Goal: Information Seeking & Learning: Learn about a topic

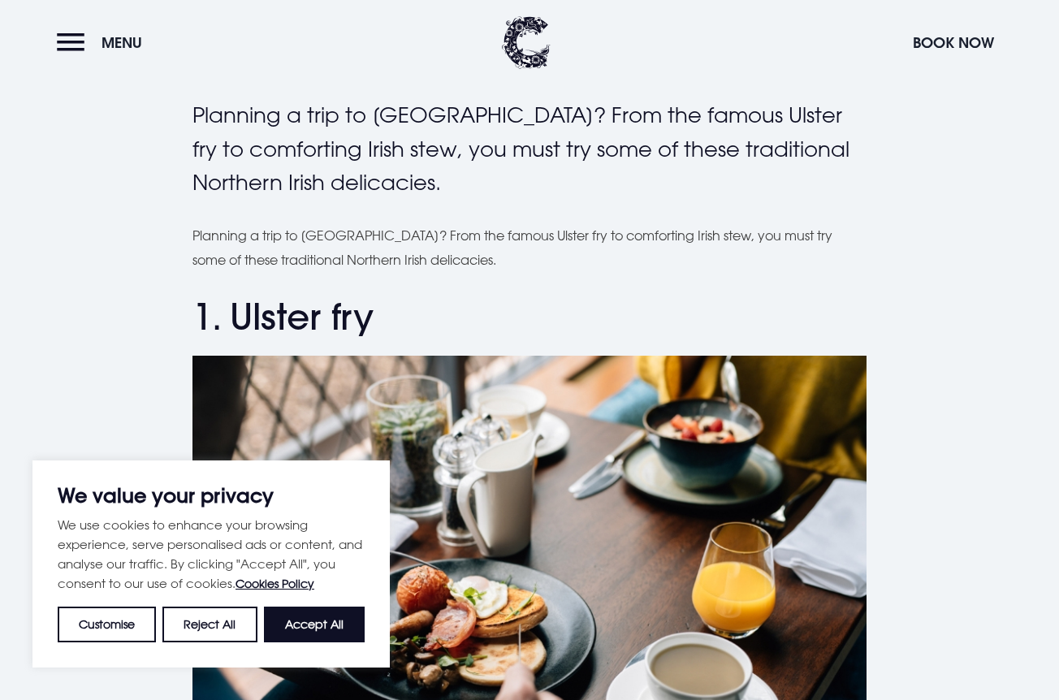
scroll to position [498, 0]
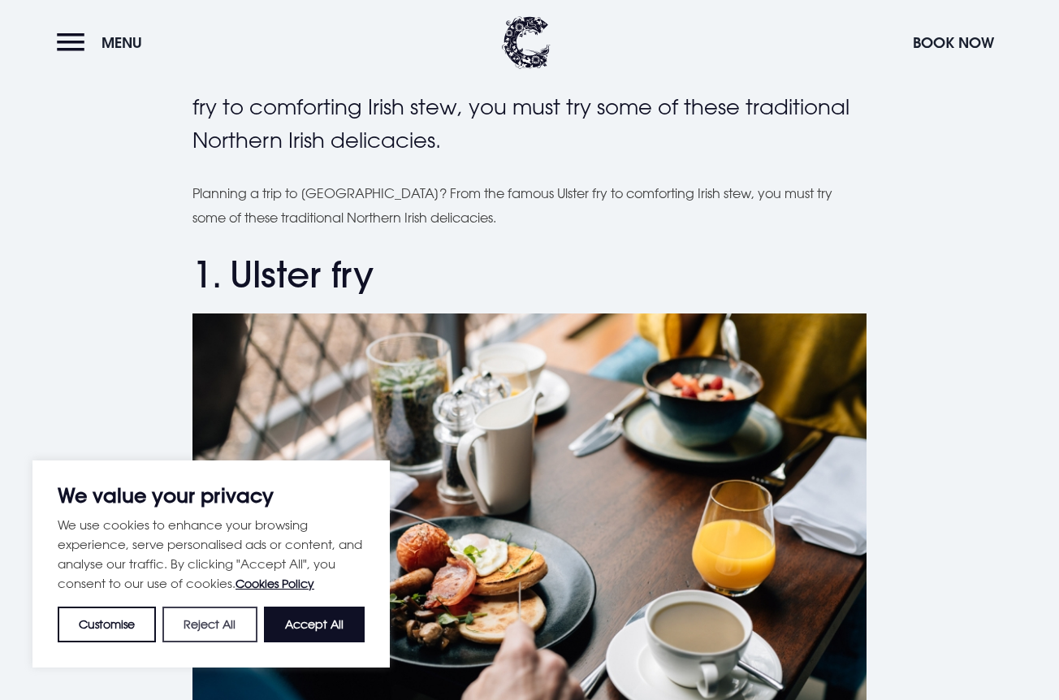
click at [244, 624] on button "Reject All" at bounding box center [209, 625] width 94 height 36
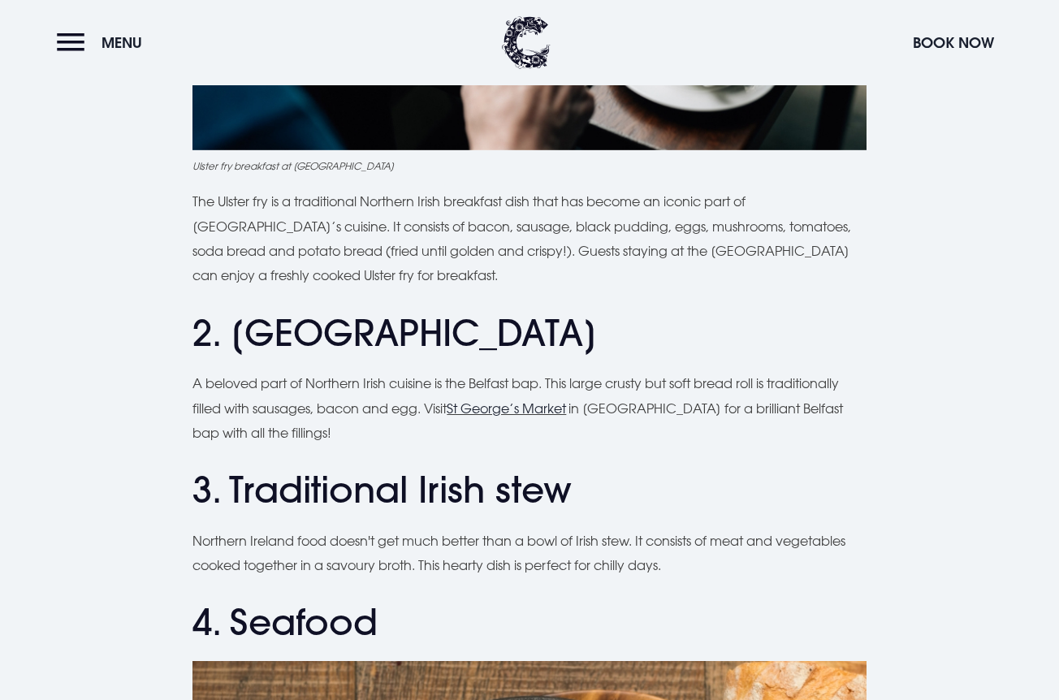
scroll to position [1131, 0]
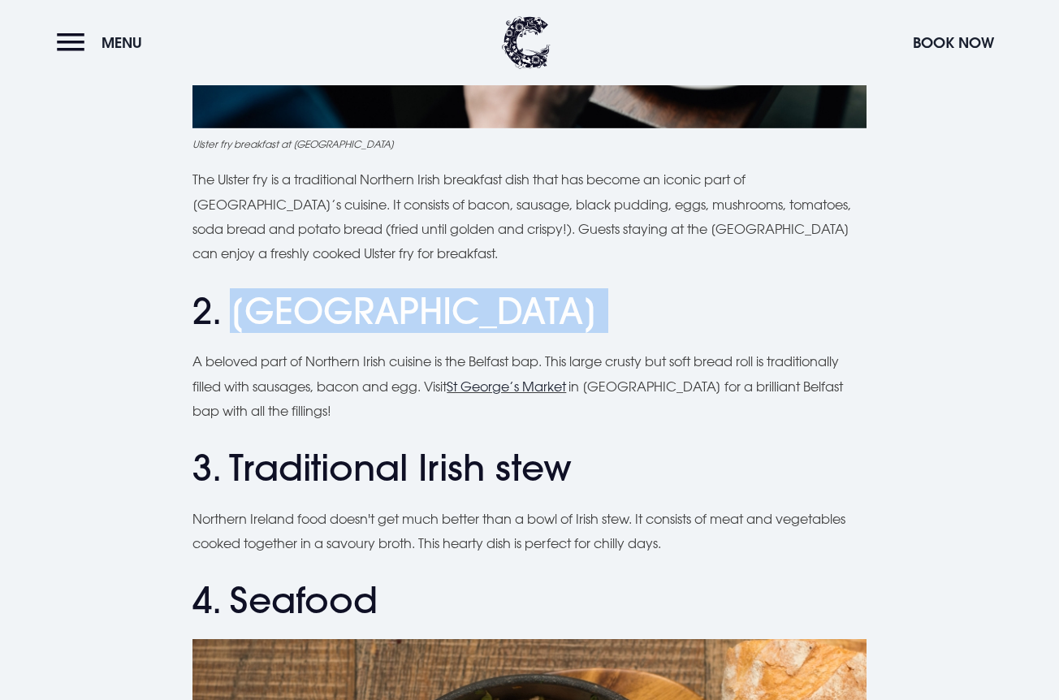
drag, startPoint x: 227, startPoint y: 254, endPoint x: 432, endPoint y: 275, distance: 205.8
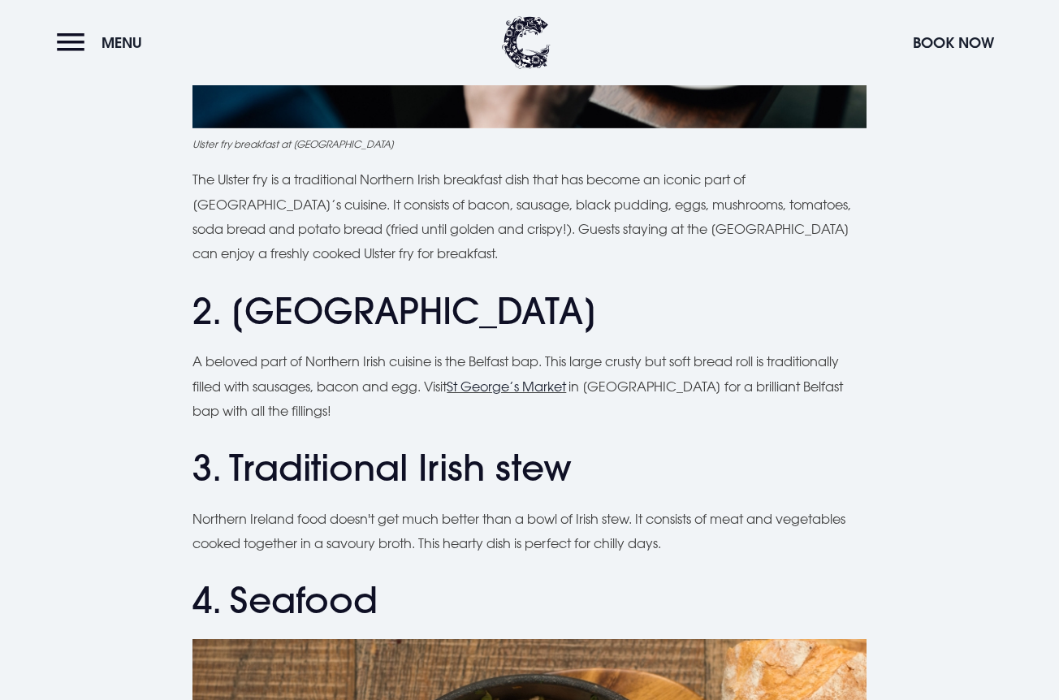
click at [478, 290] on h2 "2. [GEOGRAPHIC_DATA]" at bounding box center [528, 311] width 673 height 43
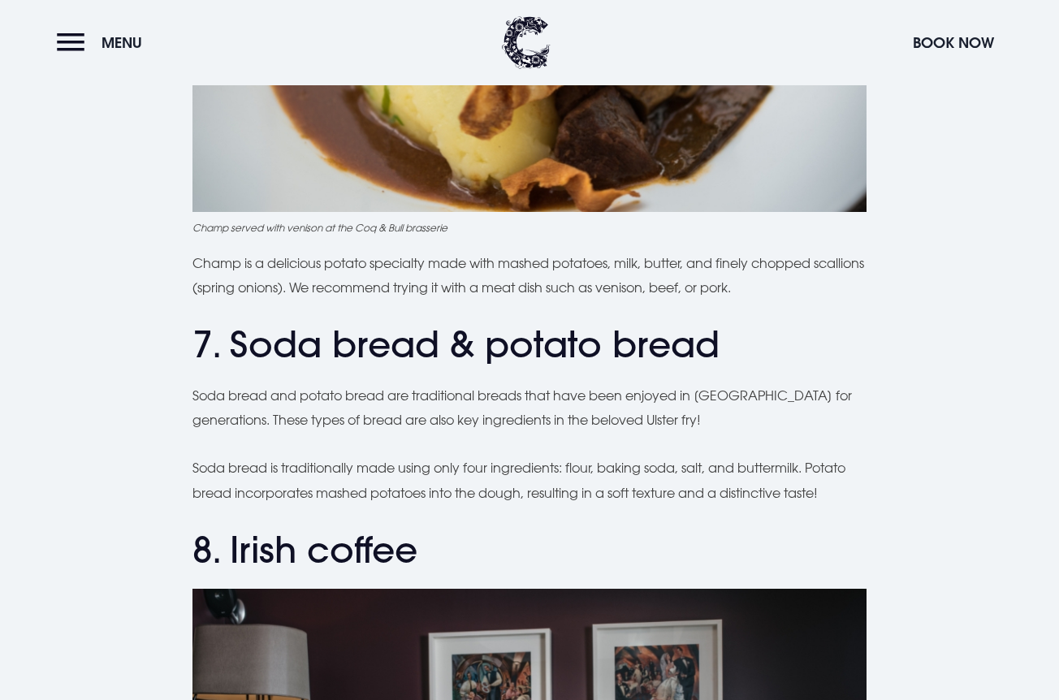
scroll to position [2873, 0]
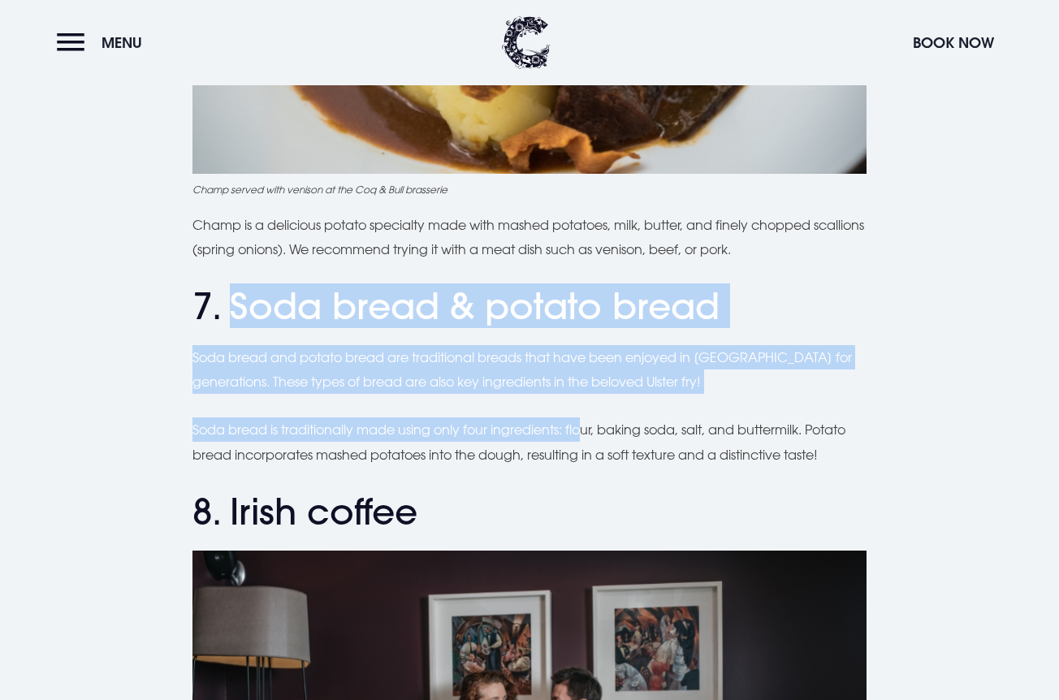
drag, startPoint x: 233, startPoint y: 249, endPoint x: 590, endPoint y: 365, distance: 374.7
click at [590, 365] on div "Planning a trip to [GEOGRAPHIC_DATA]? From the famous Ulster fry to comforting …" at bounding box center [528, 295] width 673 height 5229
click at [564, 345] on p "Soda bread and potato bread are traditional breads that have been enjoyed in [G…" at bounding box center [528, 370] width 673 height 50
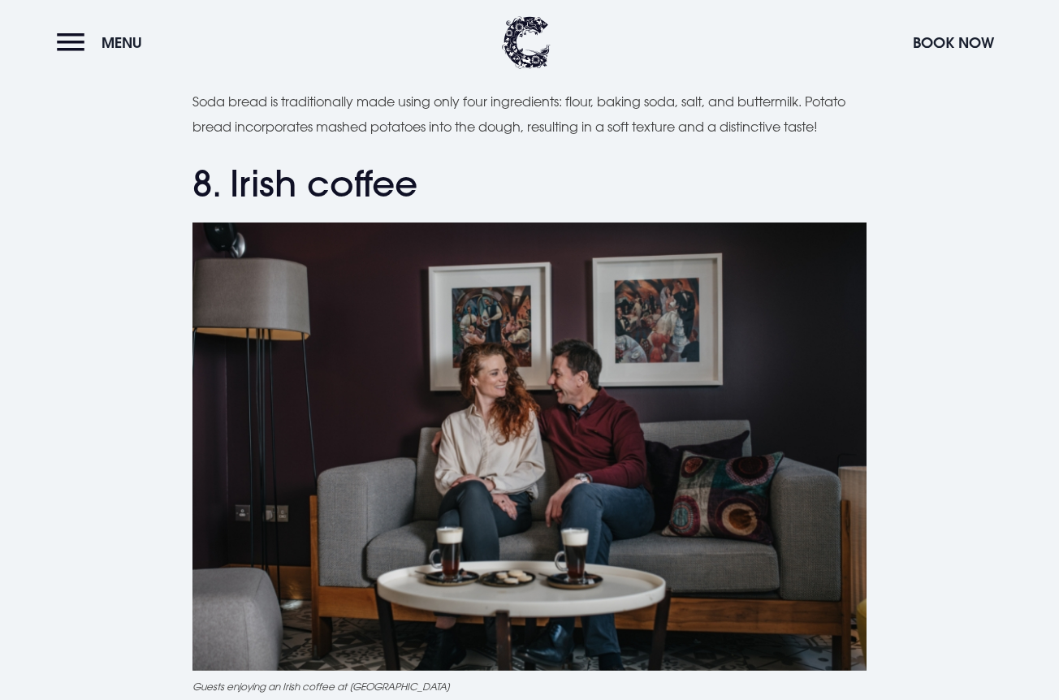
scroll to position [3208, 0]
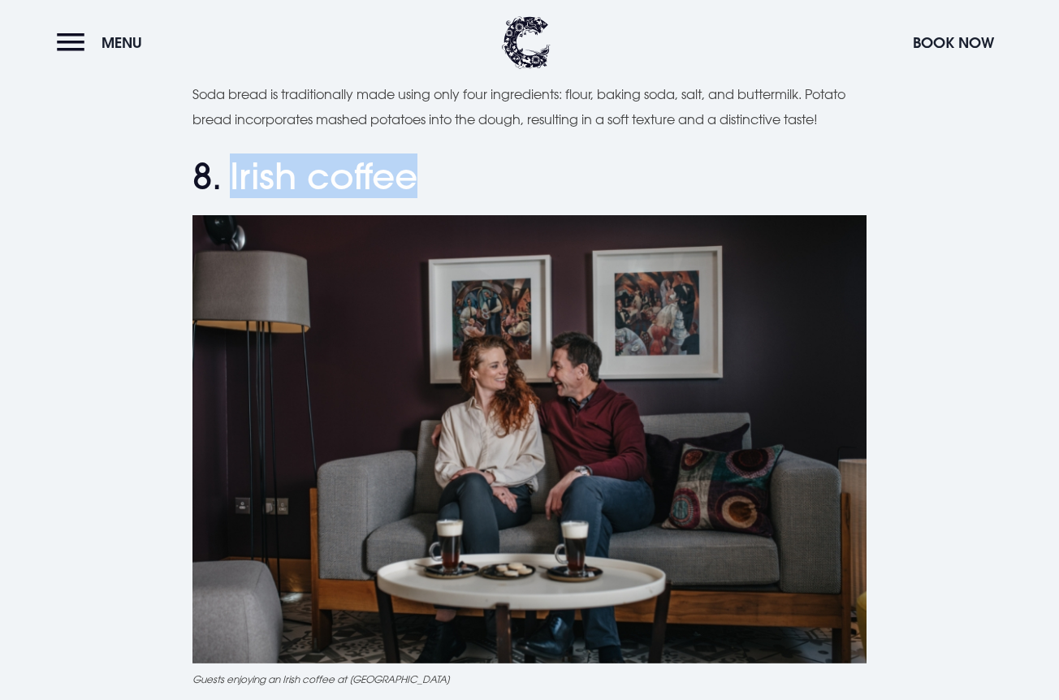
drag, startPoint x: 229, startPoint y: 119, endPoint x: 417, endPoint y: 125, distance: 188.5
click at [417, 155] on h2 "8. Irish coffee" at bounding box center [528, 176] width 673 height 43
click at [430, 155] on h2 "8. Irish coffee" at bounding box center [528, 176] width 673 height 43
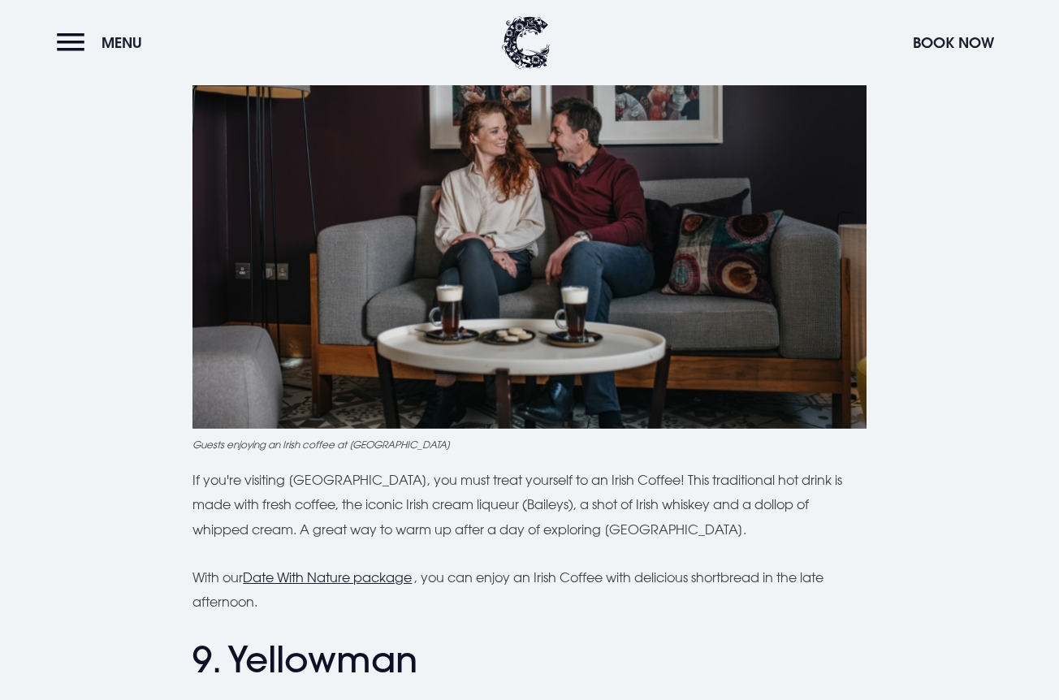
scroll to position [3444, 0]
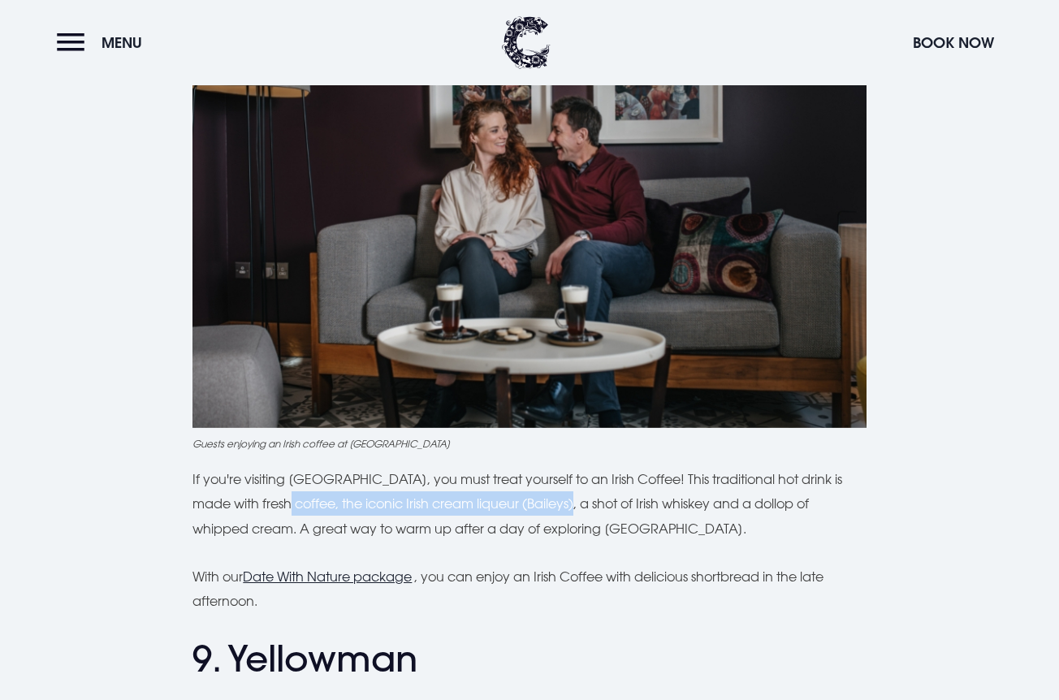
drag, startPoint x: 257, startPoint y: 450, endPoint x: 543, endPoint y: 449, distance: 286.7
click at [543, 467] on p "If you're visiting [GEOGRAPHIC_DATA], you must treat yourself to an Irish Coffe…" at bounding box center [528, 504] width 673 height 74
click at [621, 480] on p "If you're visiting [GEOGRAPHIC_DATA], you must treat yourself to an Irish Coffe…" at bounding box center [528, 504] width 673 height 74
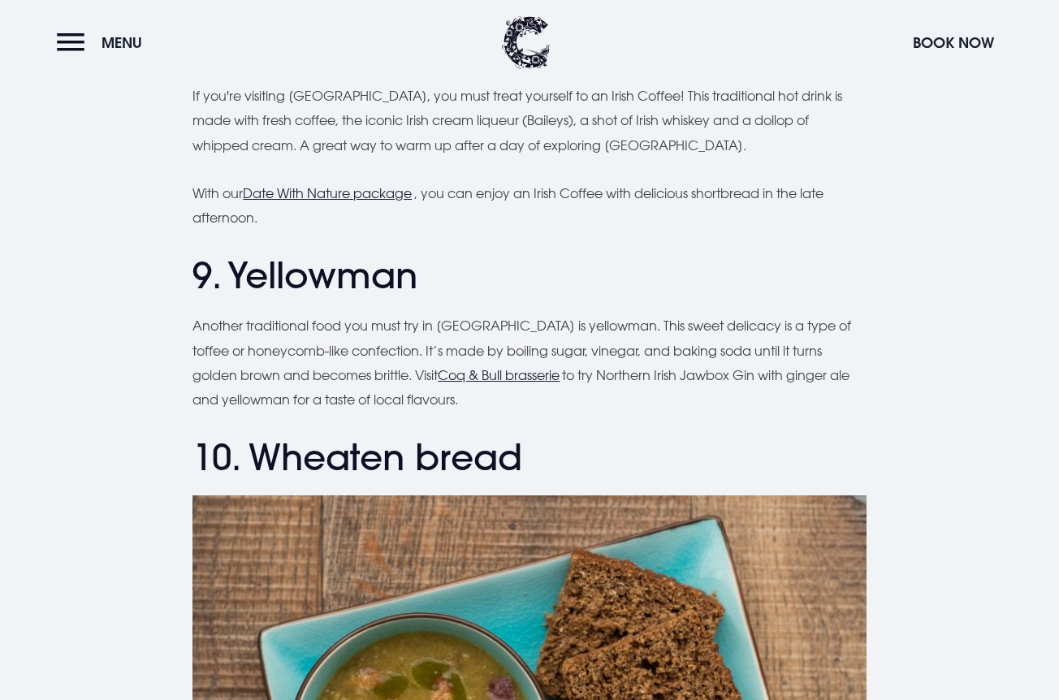
scroll to position [3824, 0]
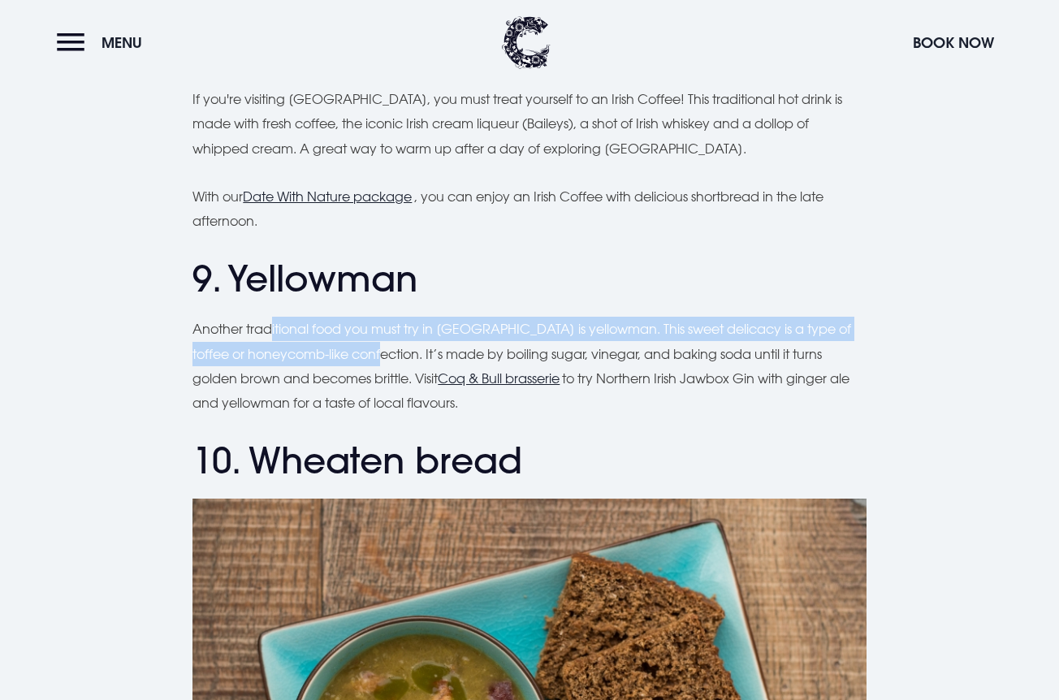
drag, startPoint x: 270, startPoint y: 282, endPoint x: 389, endPoint y: 302, distance: 121.1
click at [391, 317] on p "Another traditional food you must try in [GEOGRAPHIC_DATA] is yellowman. This s…" at bounding box center [528, 366] width 673 height 99
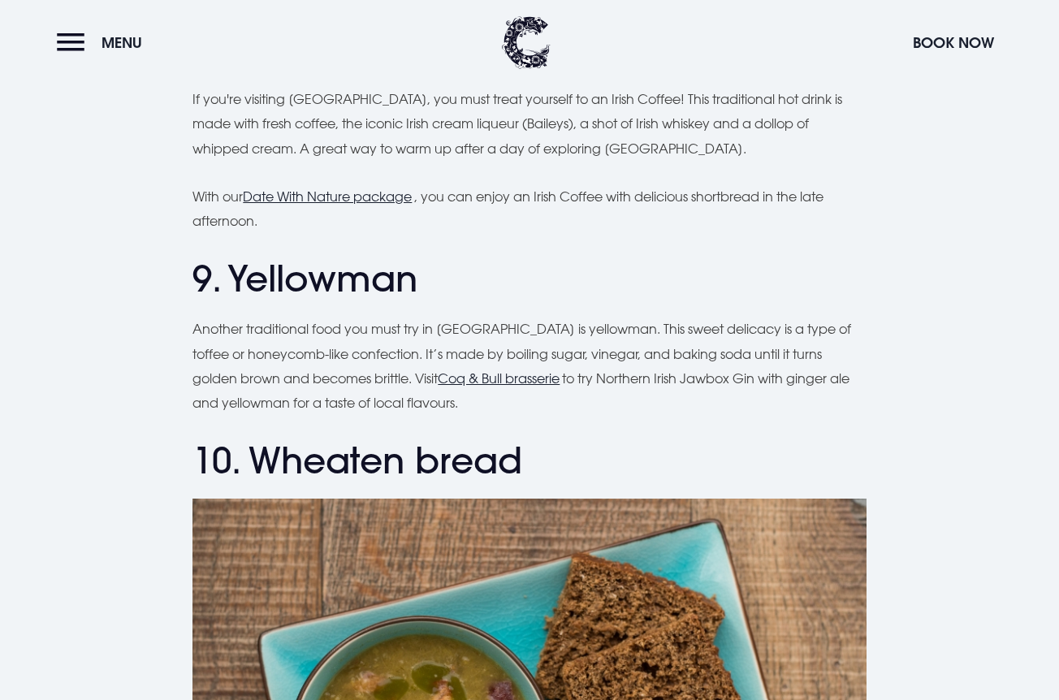
click at [337, 317] on p "Another traditional food you must try in [GEOGRAPHIC_DATA] is yellowman. This s…" at bounding box center [528, 366] width 673 height 99
drag, startPoint x: 262, startPoint y: 298, endPoint x: 387, endPoint y: 298, distance: 125.1
click at [387, 317] on p "Another traditional food you must try in [GEOGRAPHIC_DATA] is yellowman. This s…" at bounding box center [528, 366] width 673 height 99
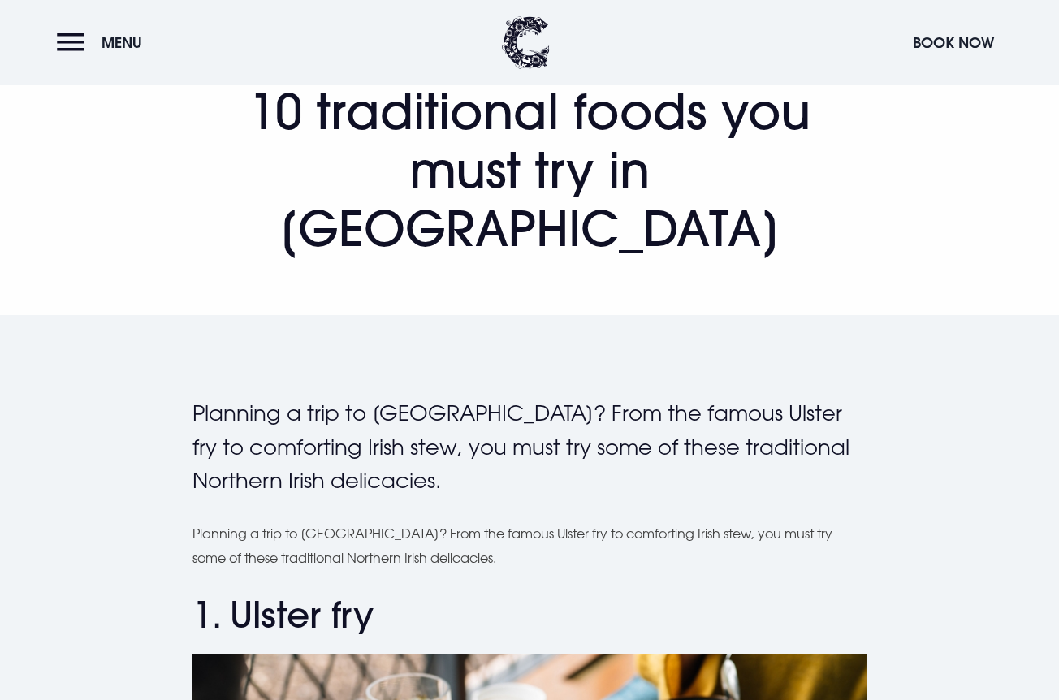
scroll to position [0, 0]
